Goal: Information Seeking & Learning: Understand process/instructions

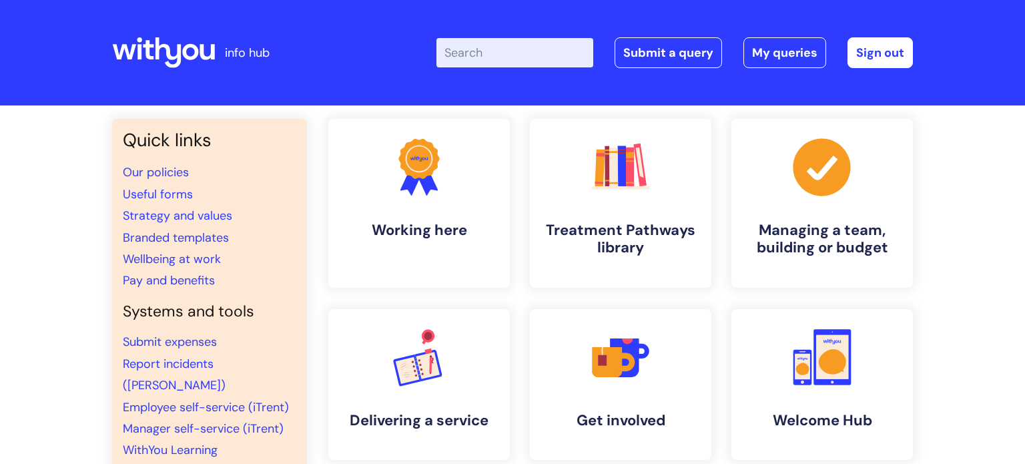
click at [988, 312] on div "Quick links Our policies Useful forms Strategy and values Branded templates Wel…" at bounding box center [512, 465] width 1025 height 720
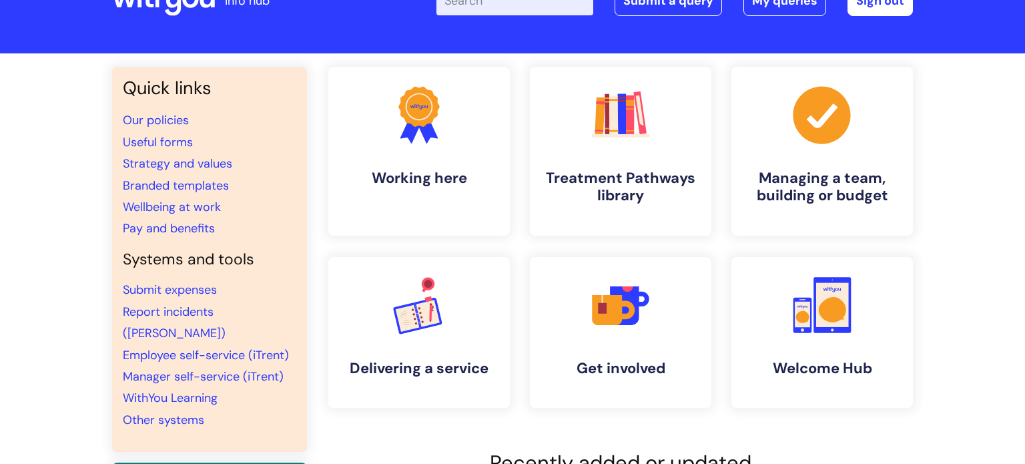
scroll to position [53, 0]
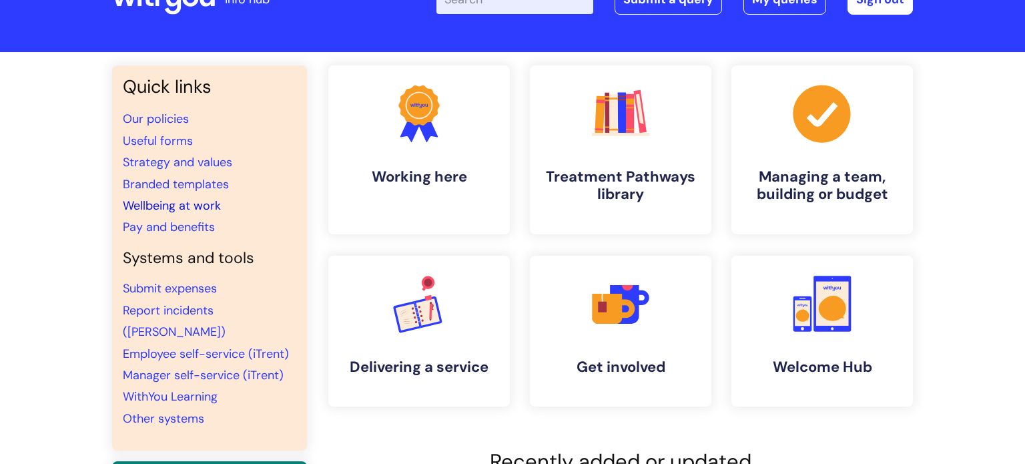
click at [161, 205] on link "Wellbeing at work" at bounding box center [172, 205] width 98 height 16
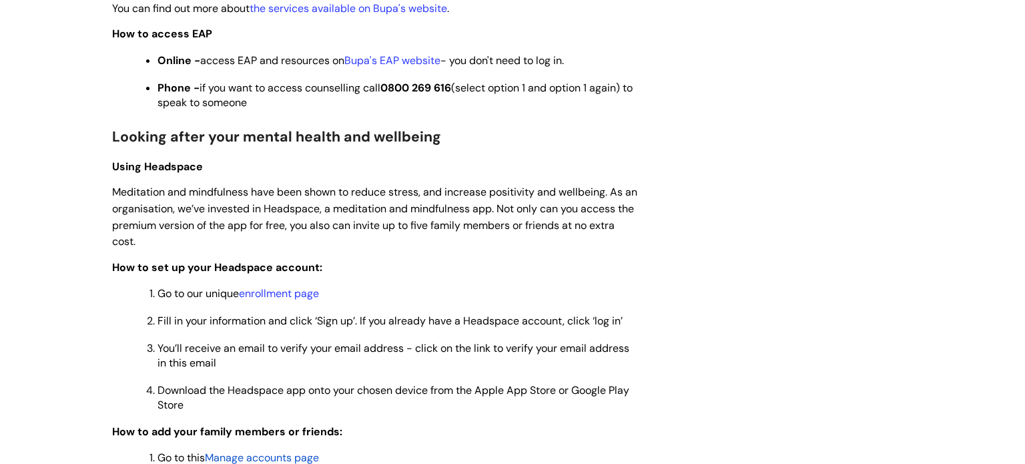
scroll to position [961, 0]
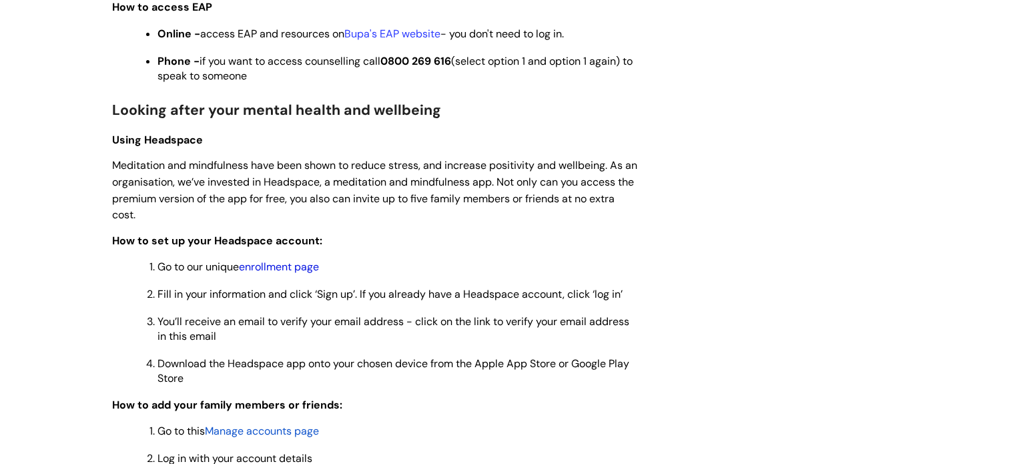
click at [260, 274] on link "enrollment page" at bounding box center [279, 267] width 80 height 14
